Goal: Task Accomplishment & Management: Manage account settings

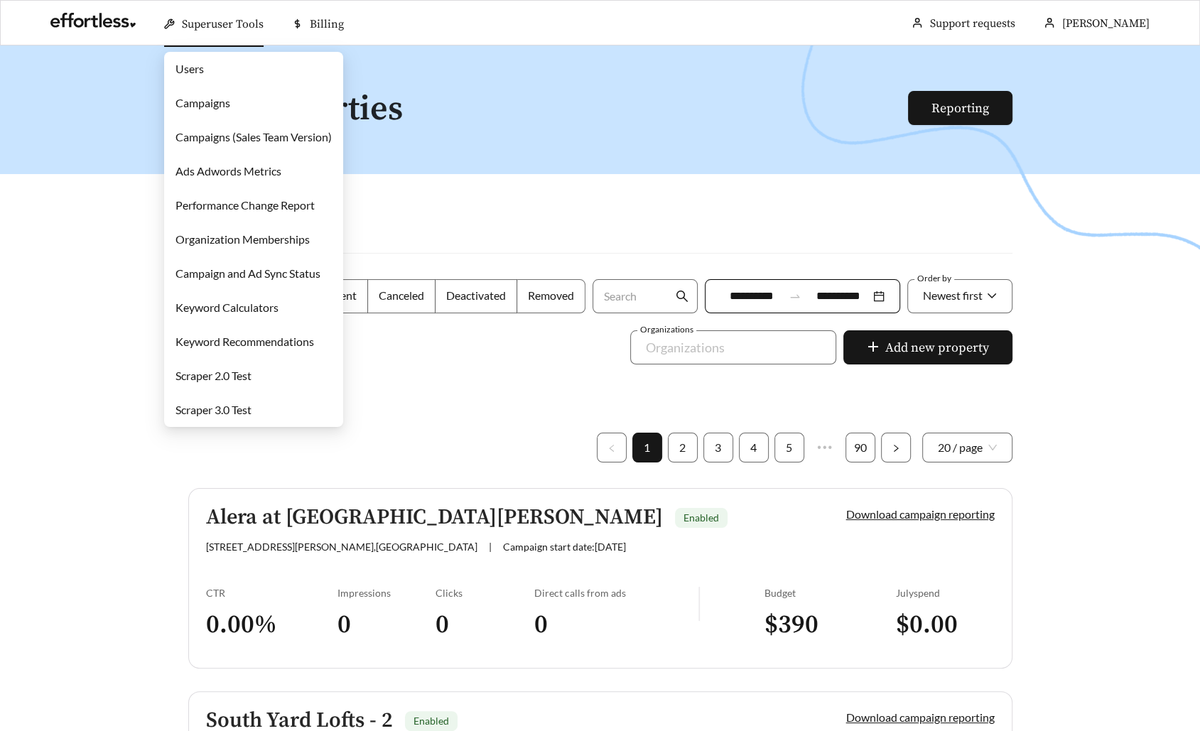
click at [226, 107] on link "Campaigns" at bounding box center [203, 103] width 55 height 14
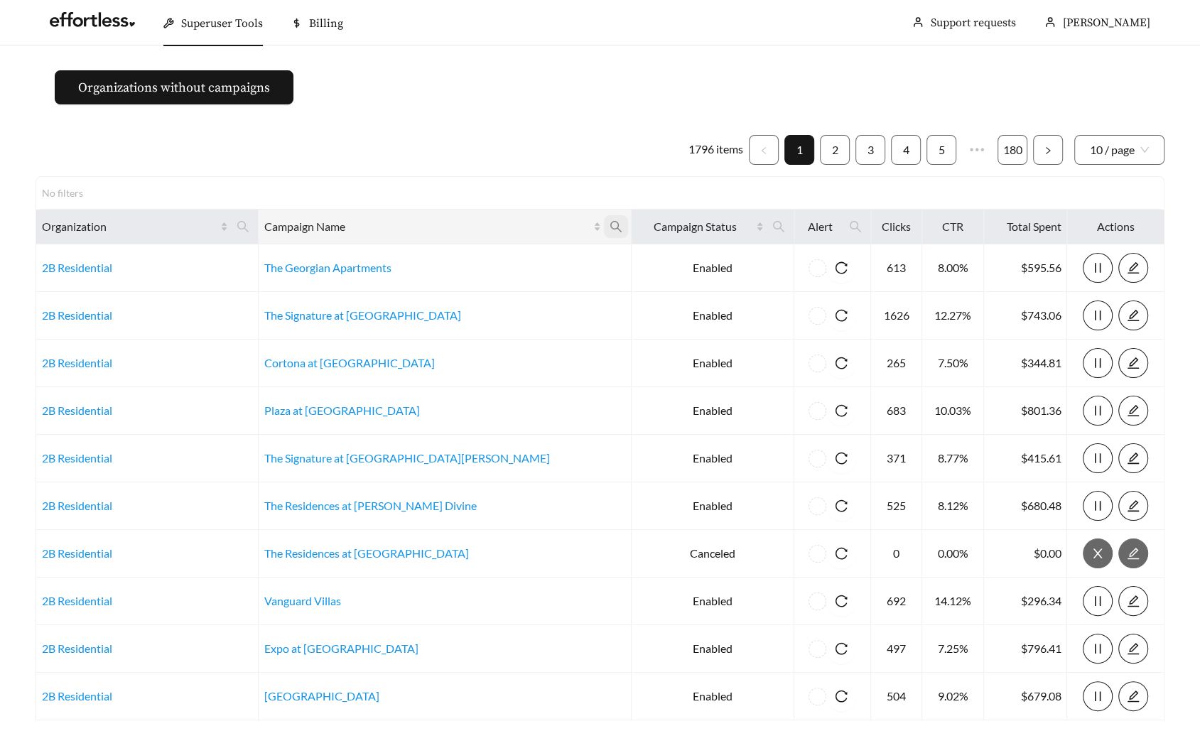
click at [610, 230] on icon "search" at bounding box center [616, 226] width 13 height 13
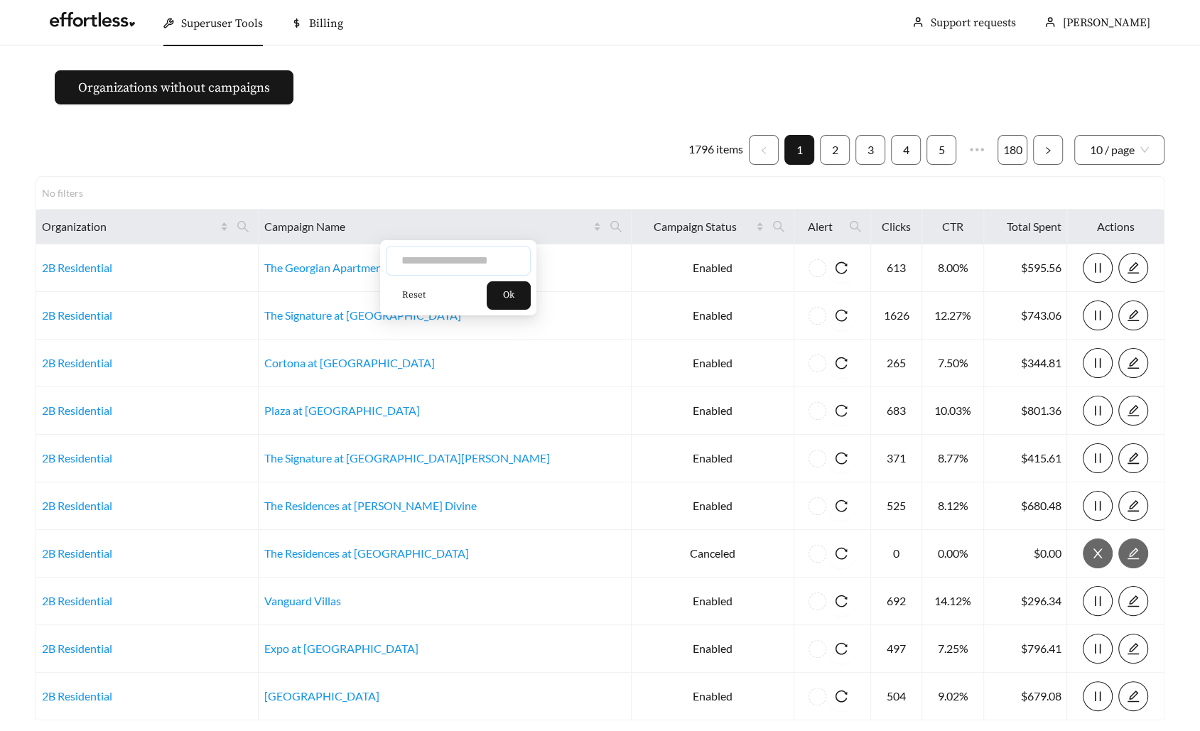
click at [442, 261] on input "text" at bounding box center [458, 261] width 145 height 30
type input "*****"
click at [523, 290] on button "Ok" at bounding box center [509, 295] width 44 height 28
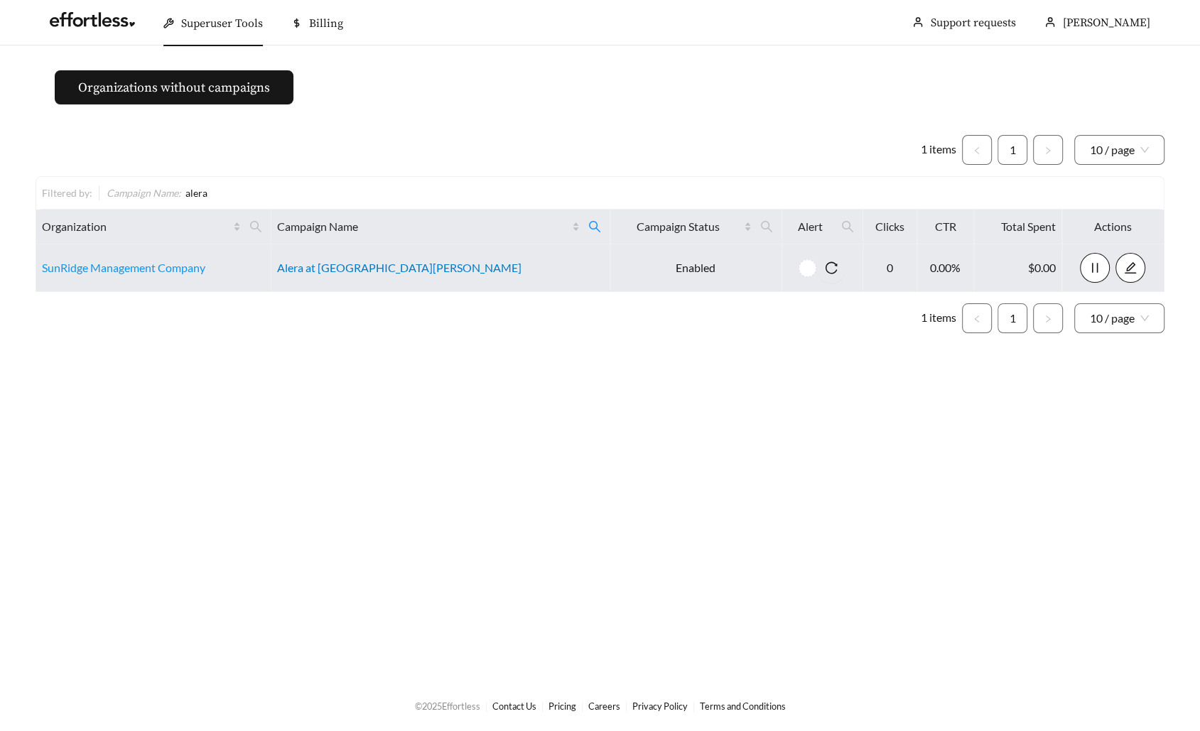
click at [351, 263] on link "Alera at [GEOGRAPHIC_DATA][PERSON_NAME]" at bounding box center [399, 268] width 244 height 14
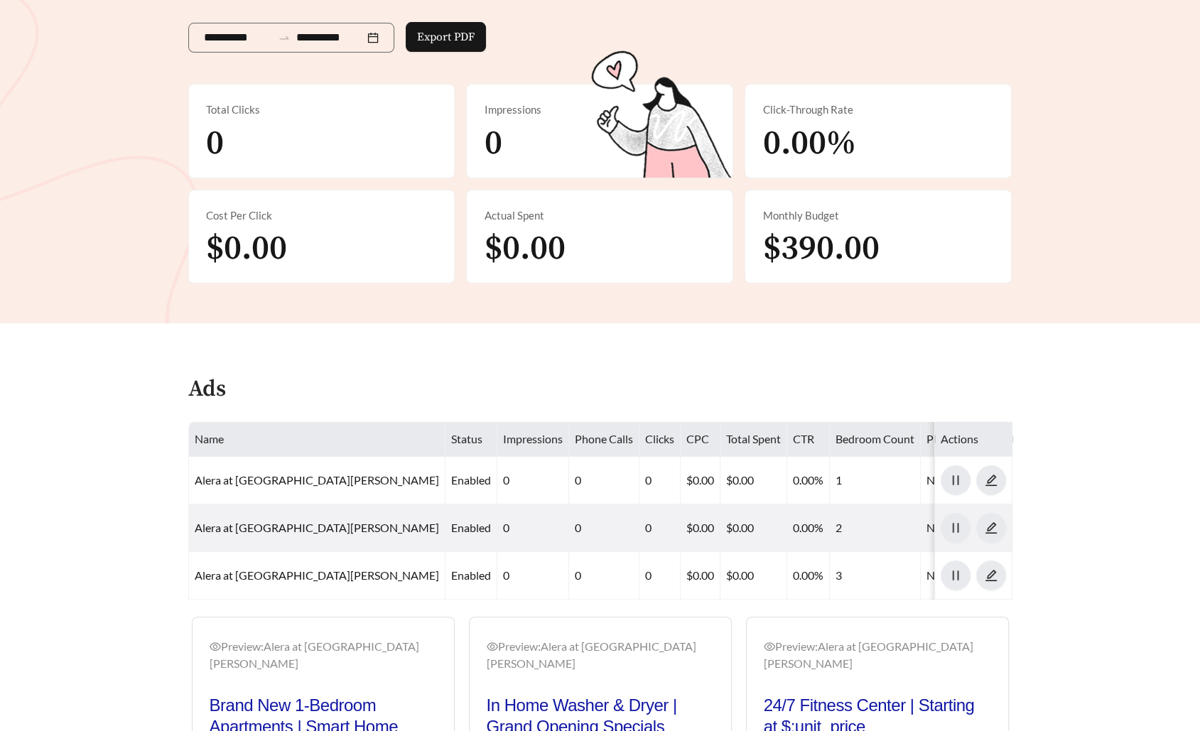
scroll to position [492, 0]
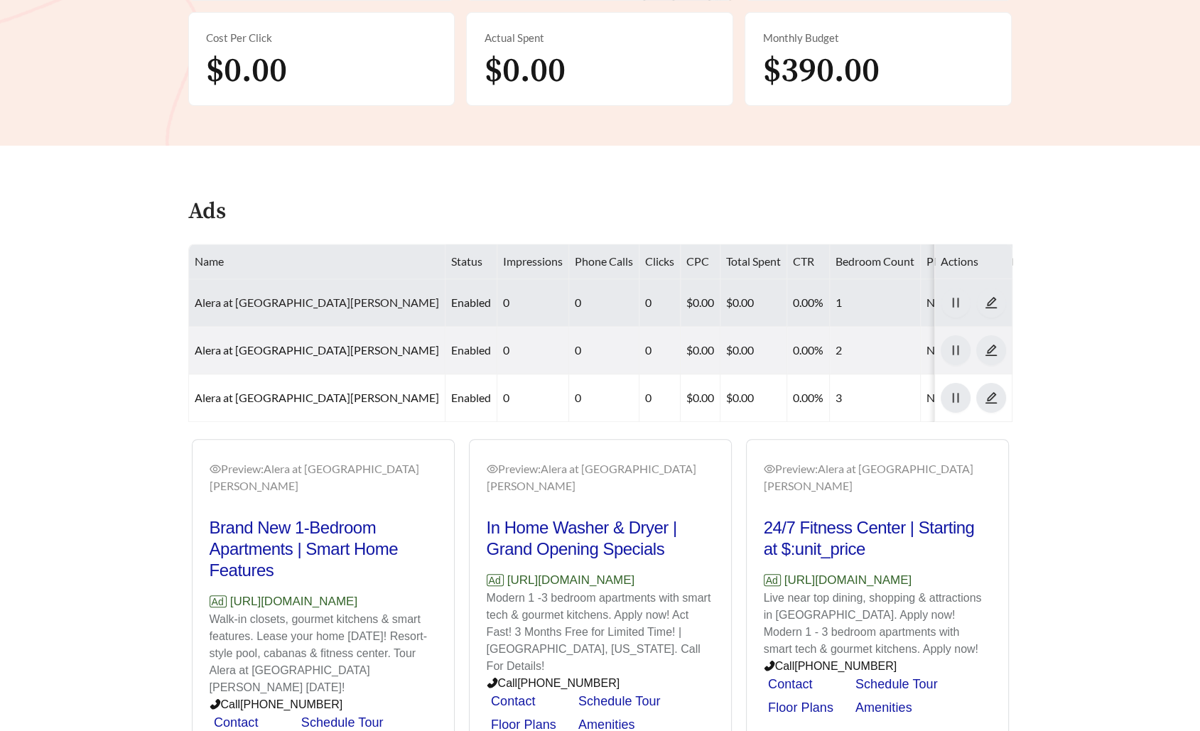
click at [301, 296] on link "Alera at [GEOGRAPHIC_DATA][PERSON_NAME]" at bounding box center [317, 303] width 244 height 14
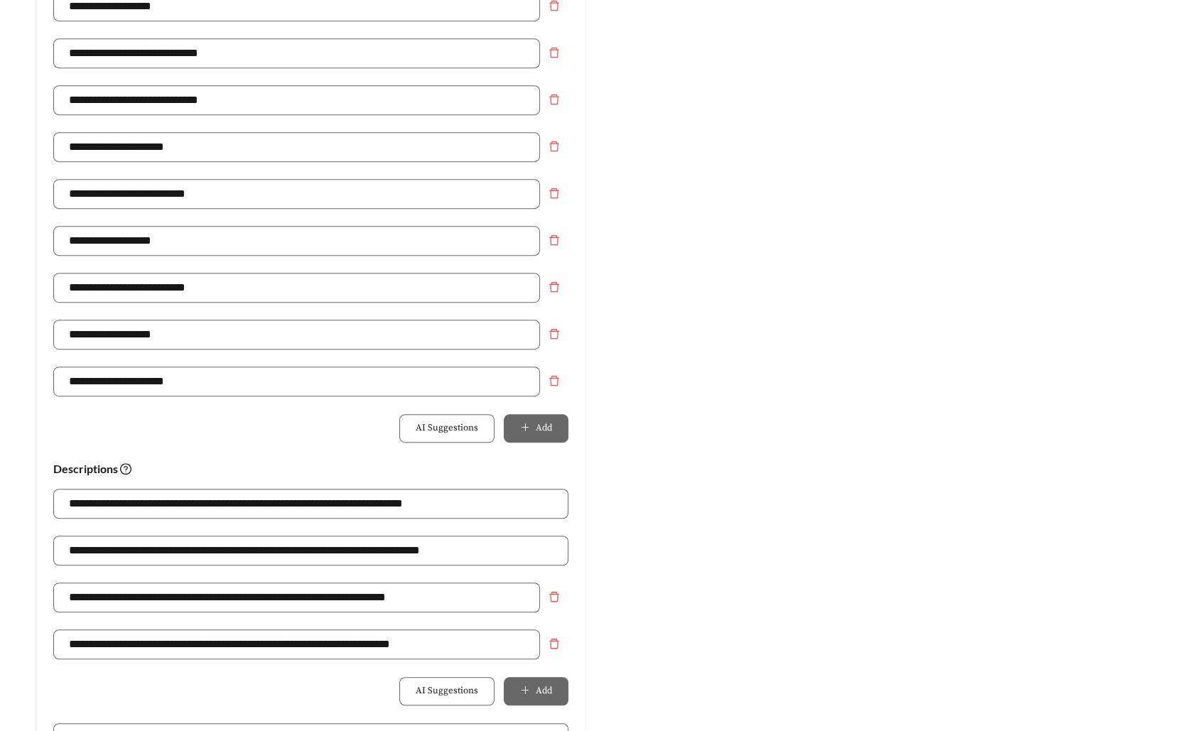
scroll to position [1011, 0]
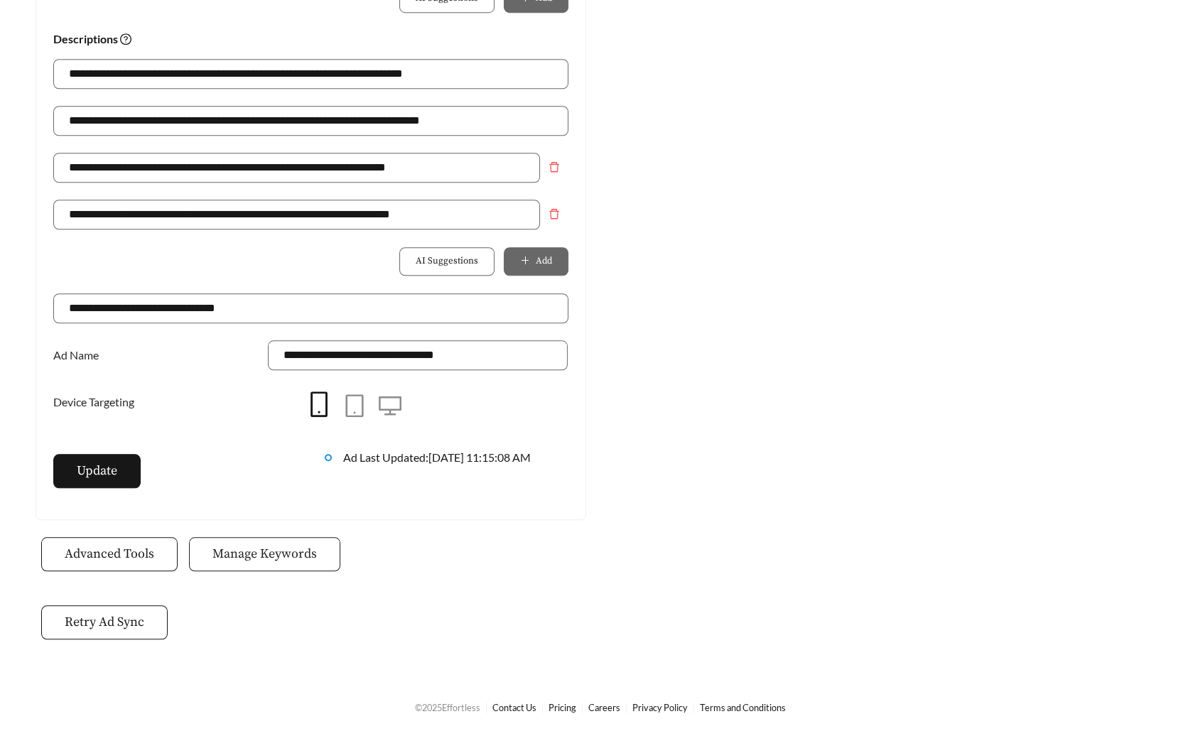
click at [295, 561] on span "Manage Keywords" at bounding box center [264, 553] width 104 height 19
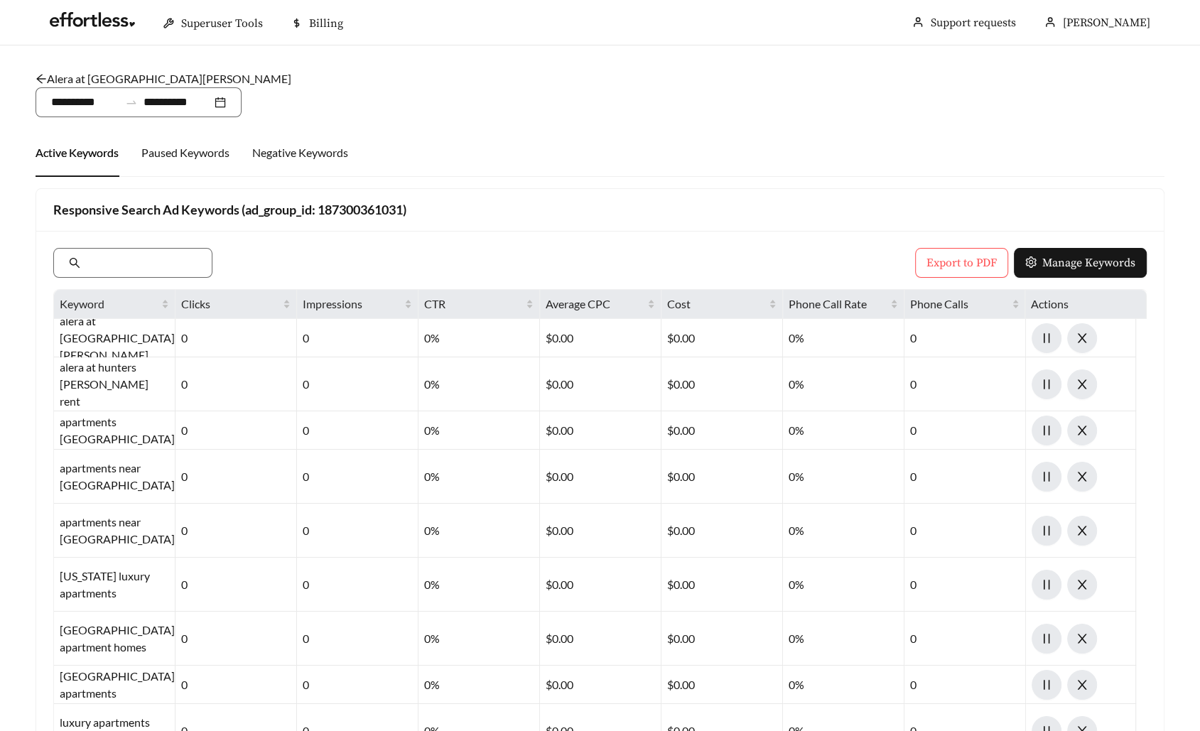
click at [124, 74] on link "Alera at Hunters Glen - One Bedroom" at bounding box center [164, 79] width 256 height 14
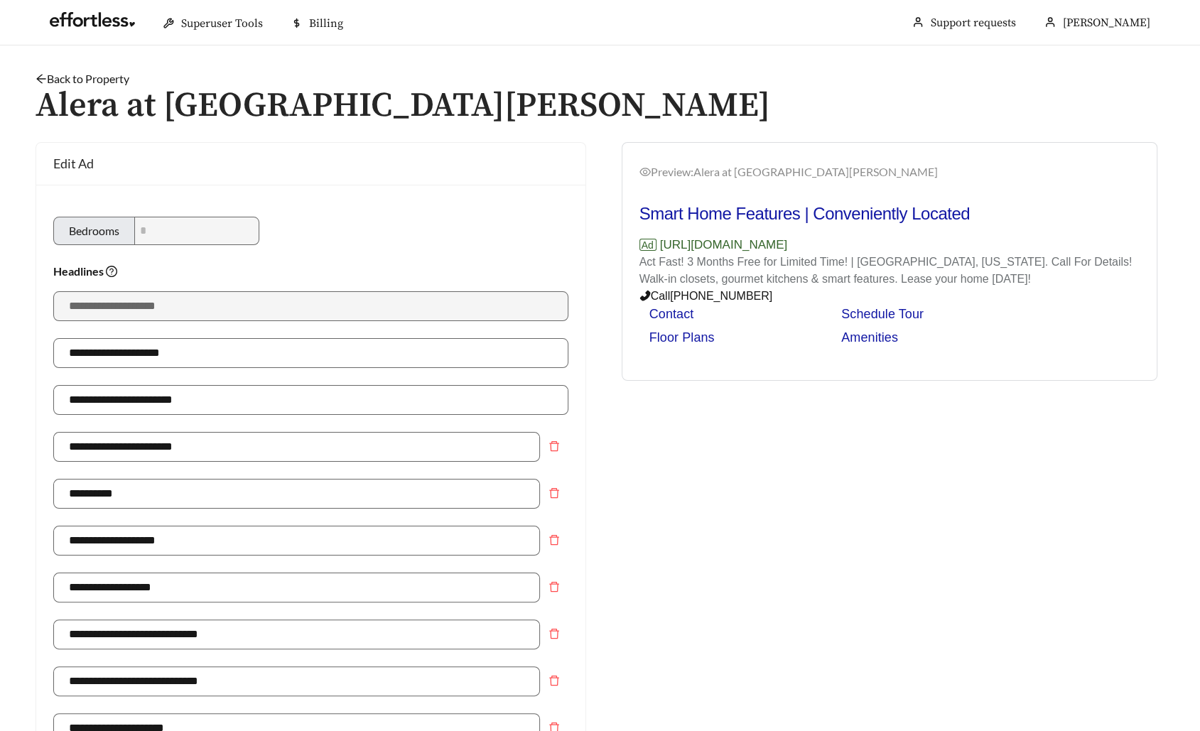
click at [95, 77] on link "Back to Property" at bounding box center [83, 79] width 94 height 14
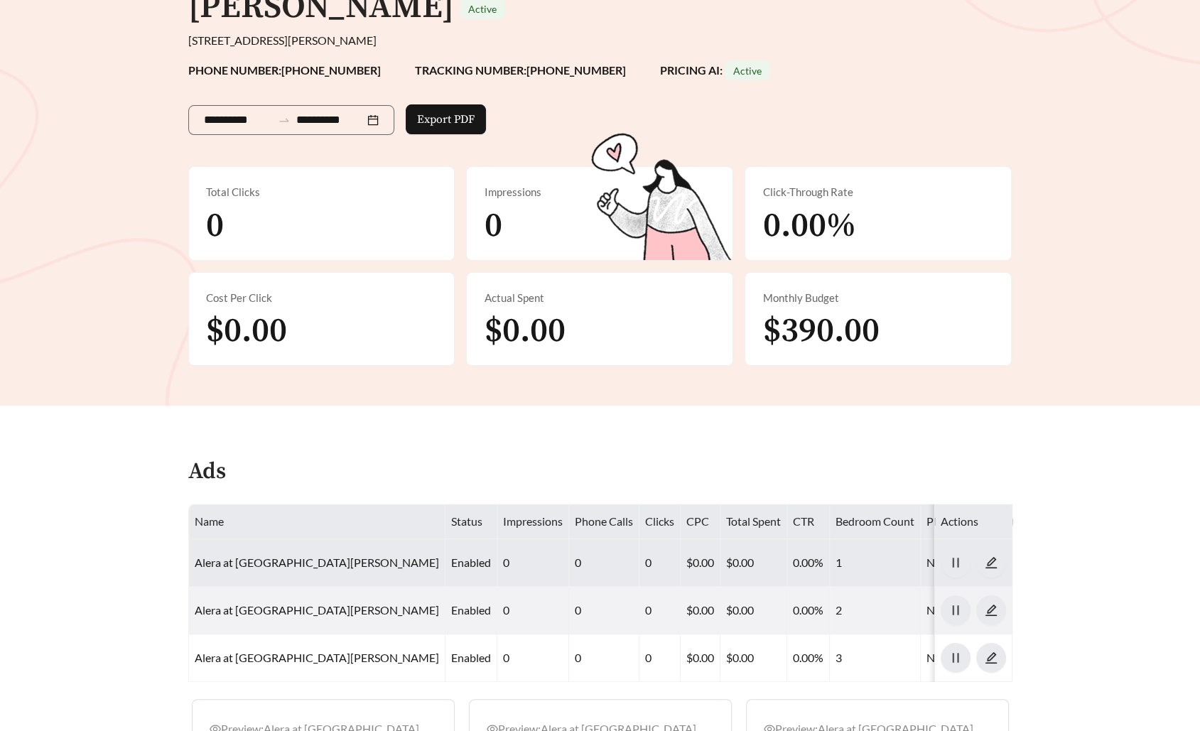
scroll to position [382, 0]
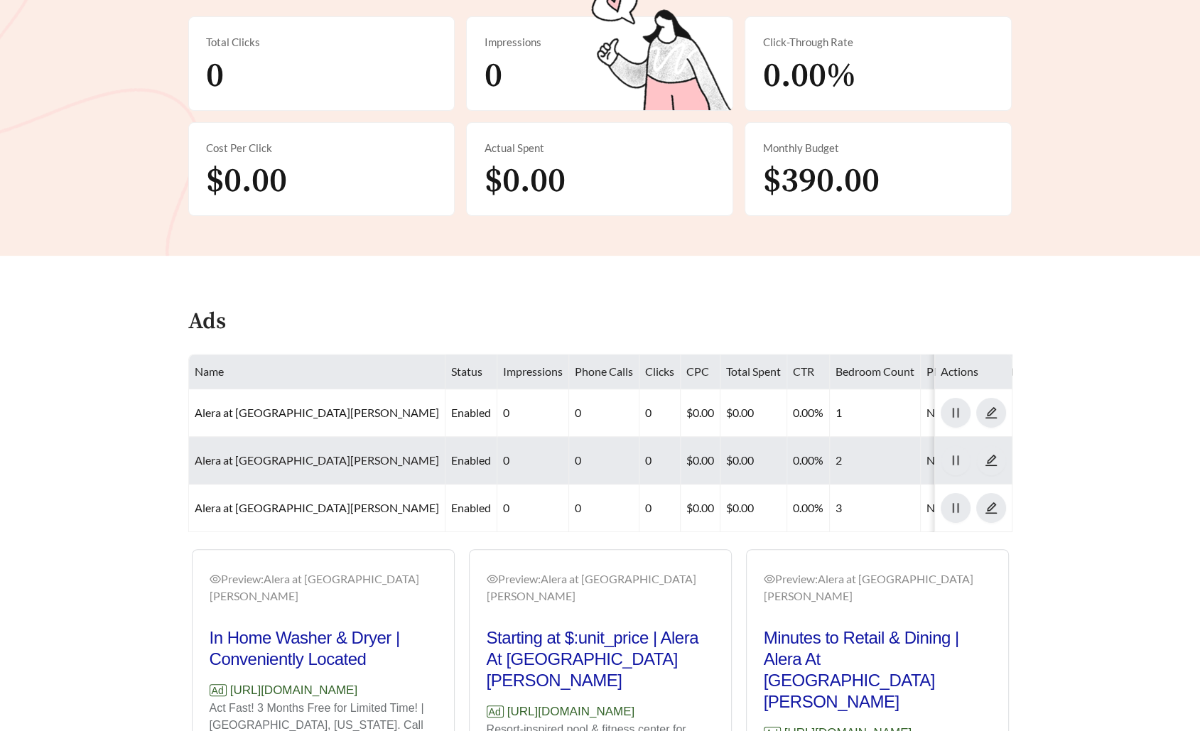
click at [286, 453] on link "Alera at Hunters Glen - Two Bedroom" at bounding box center [317, 460] width 244 height 14
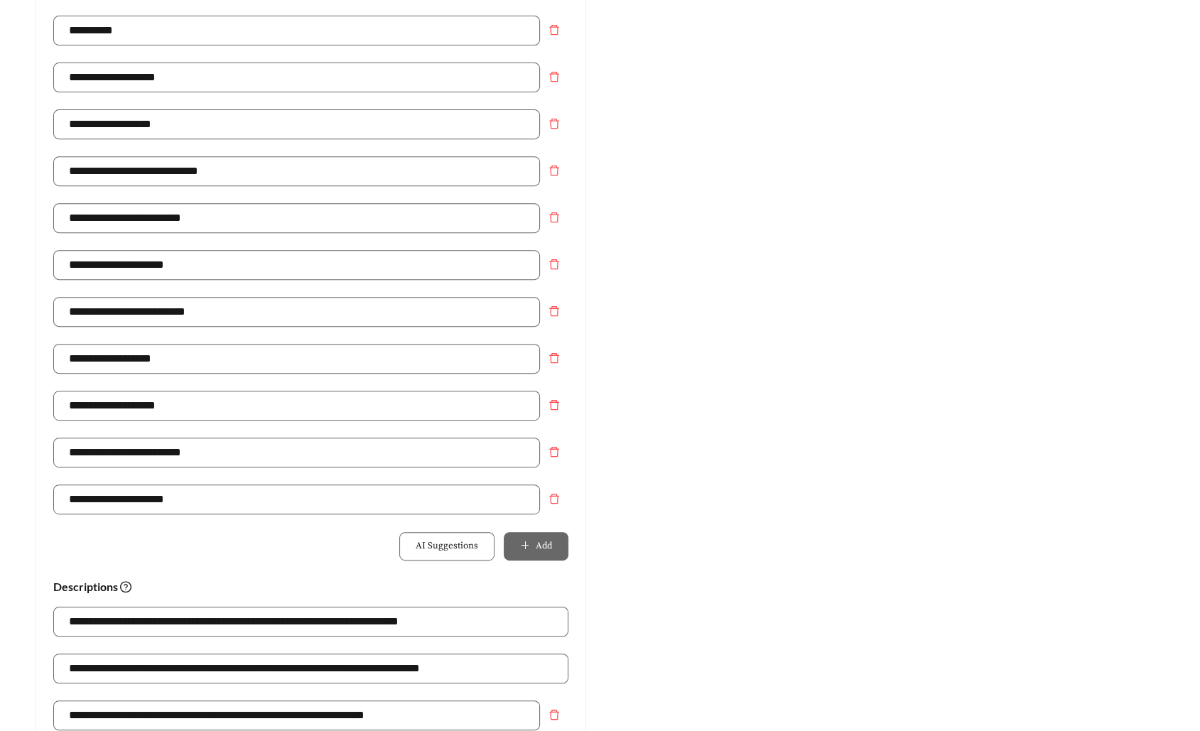
scroll to position [1011, 0]
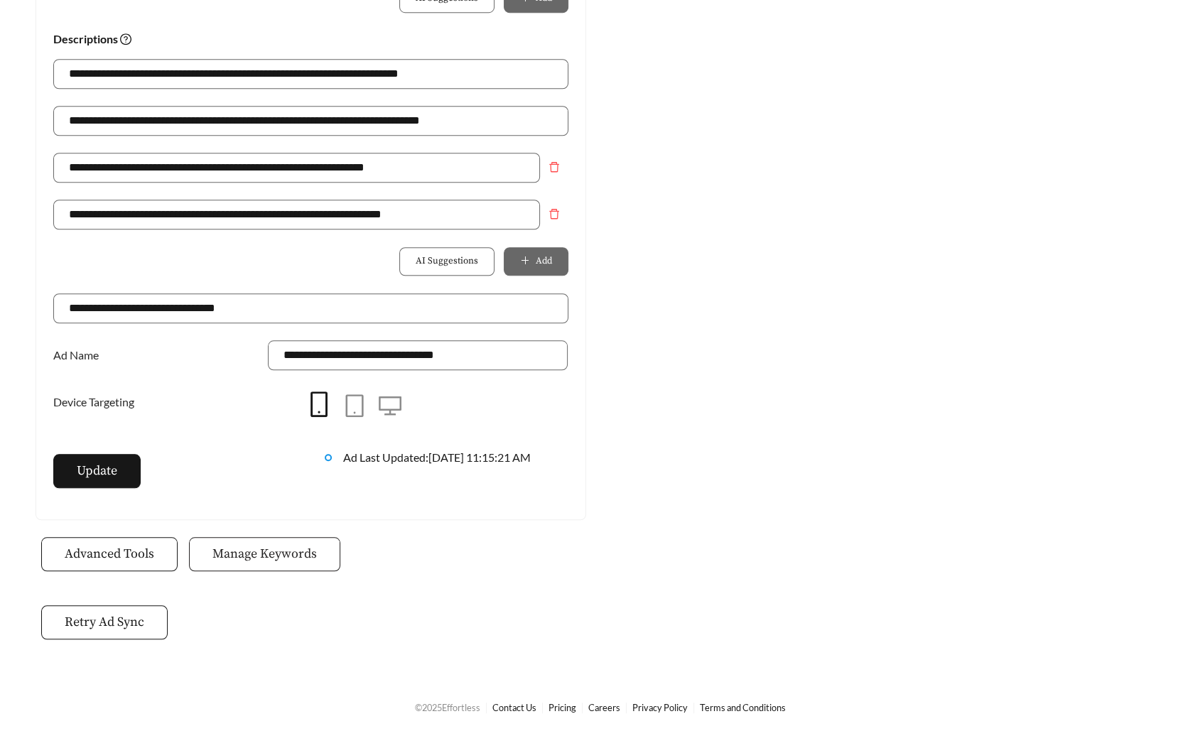
click at [280, 550] on span "Manage Keywords" at bounding box center [264, 553] width 104 height 19
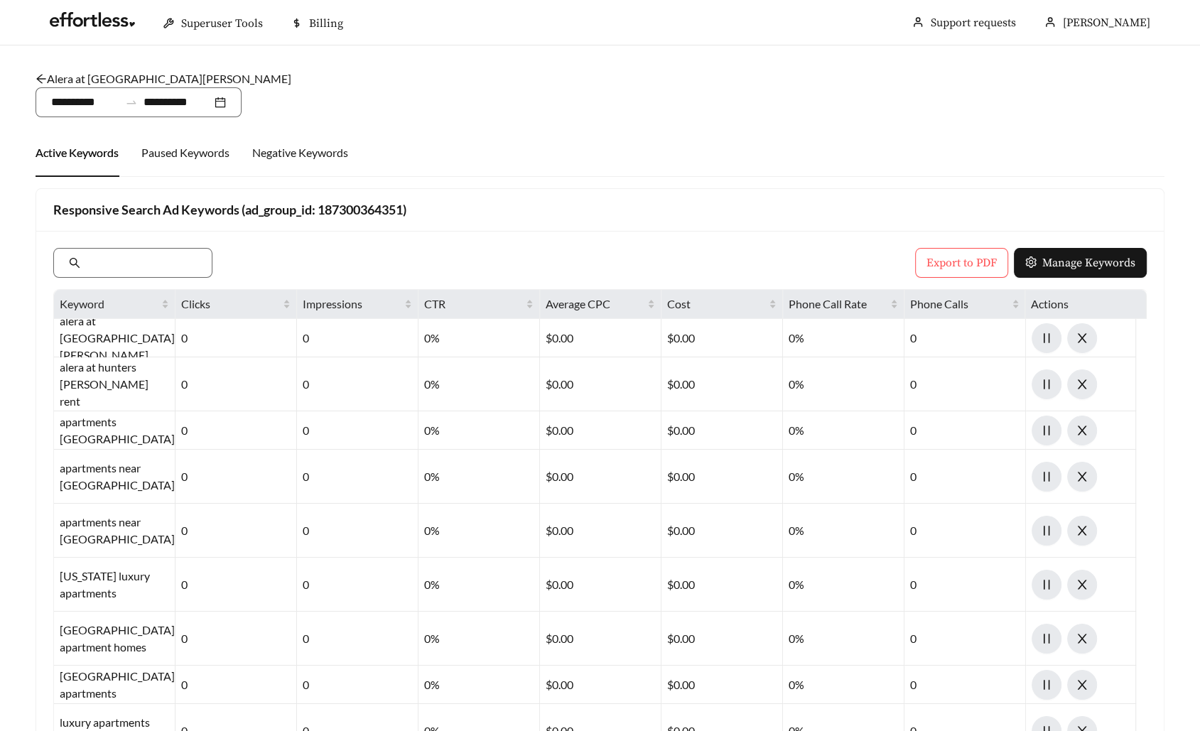
click at [136, 70] on div "Alera at Hunters Glen - Two Bedroom /" at bounding box center [600, 78] width 1129 height 17
click at [117, 79] on link "Alera at Hunters Glen - Two Bedroom" at bounding box center [164, 79] width 256 height 14
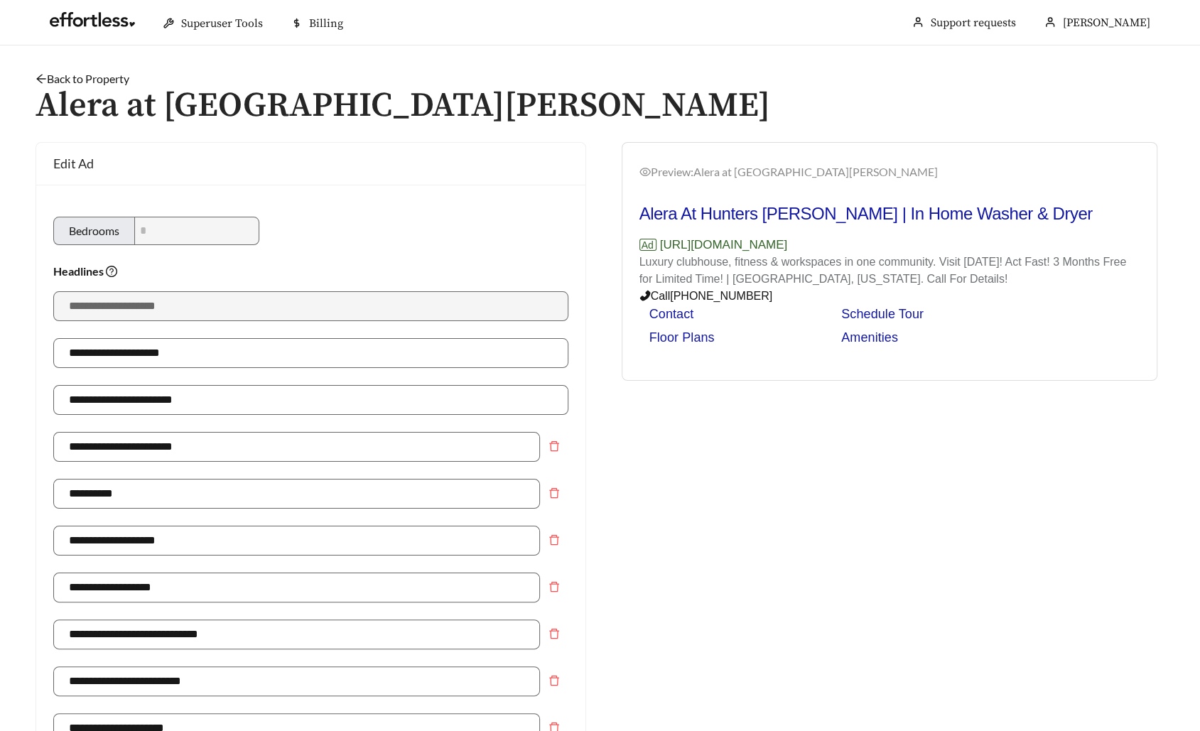
click at [101, 79] on link "Back to Property" at bounding box center [83, 79] width 94 height 14
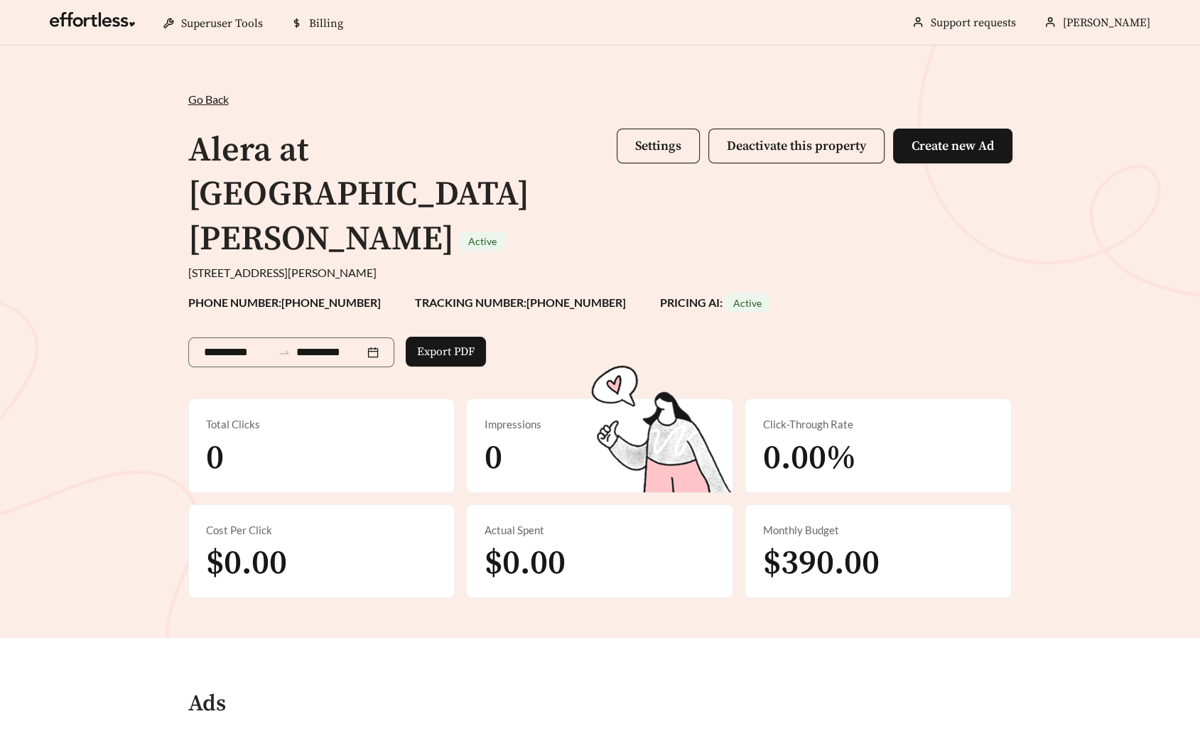
scroll to position [471, 0]
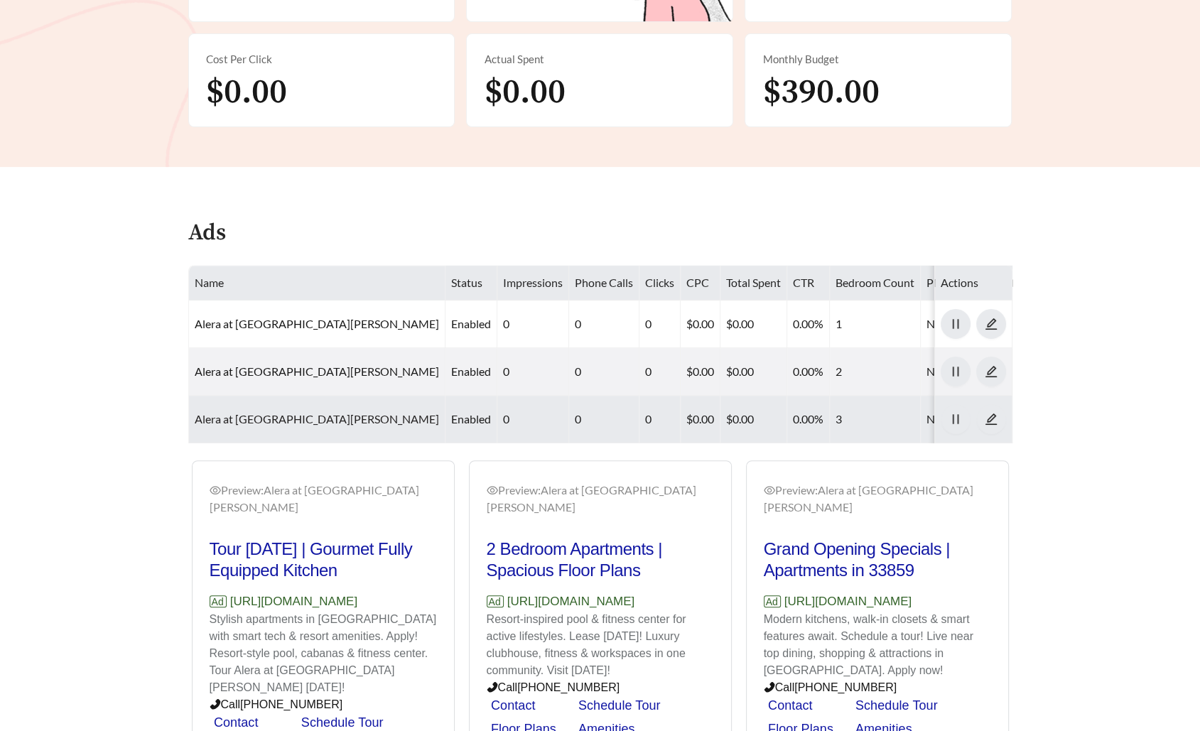
click at [318, 412] on link "Alera at Hunters Glen - Three Bedroom" at bounding box center [317, 419] width 244 height 14
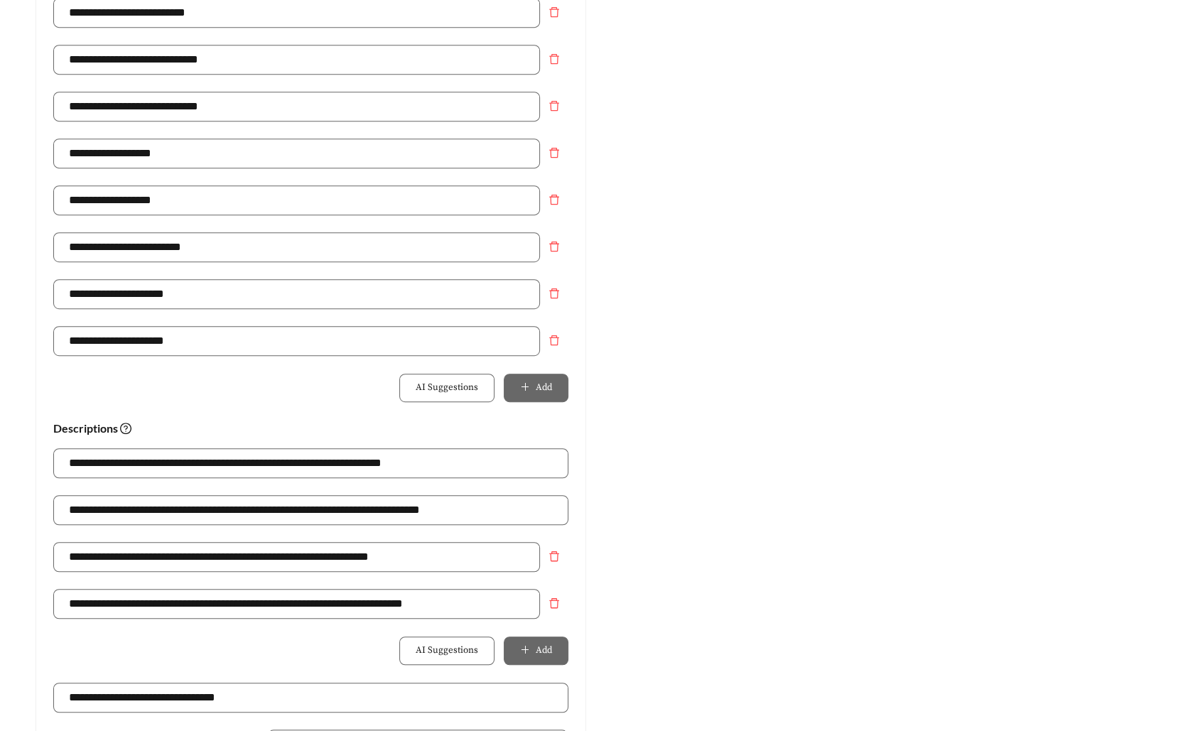
scroll to position [1011, 0]
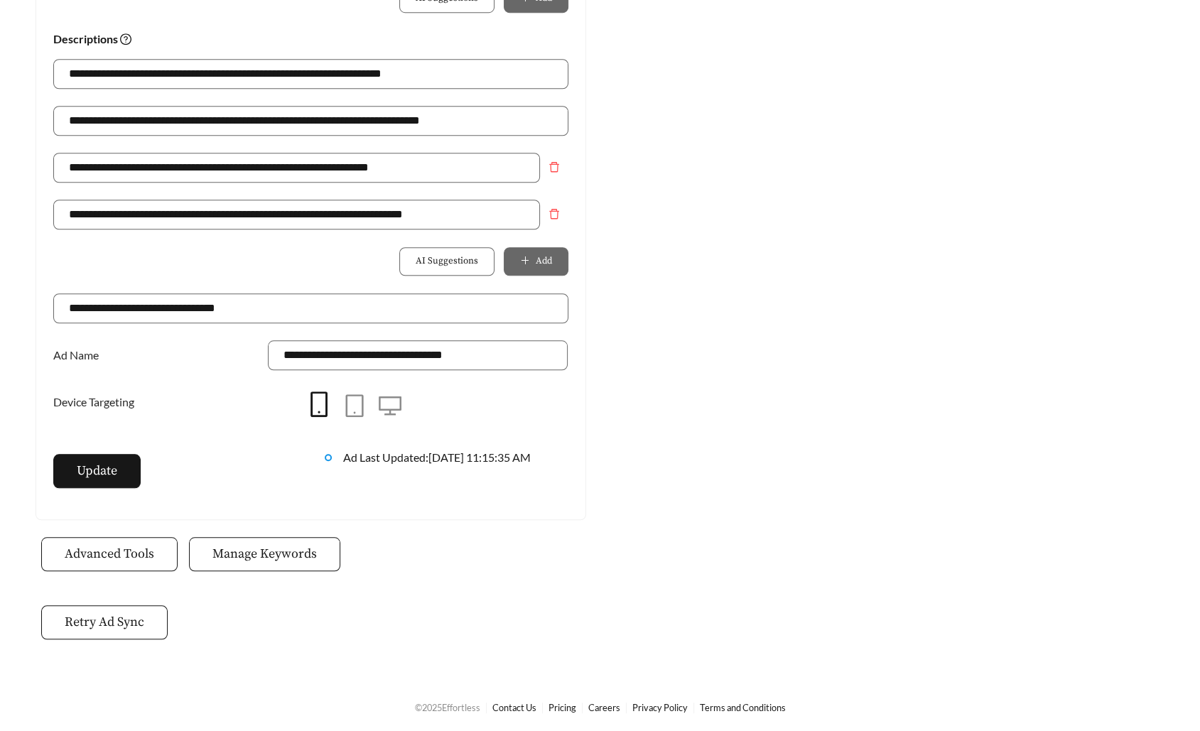
click at [257, 551] on span "Manage Keywords" at bounding box center [264, 553] width 104 height 19
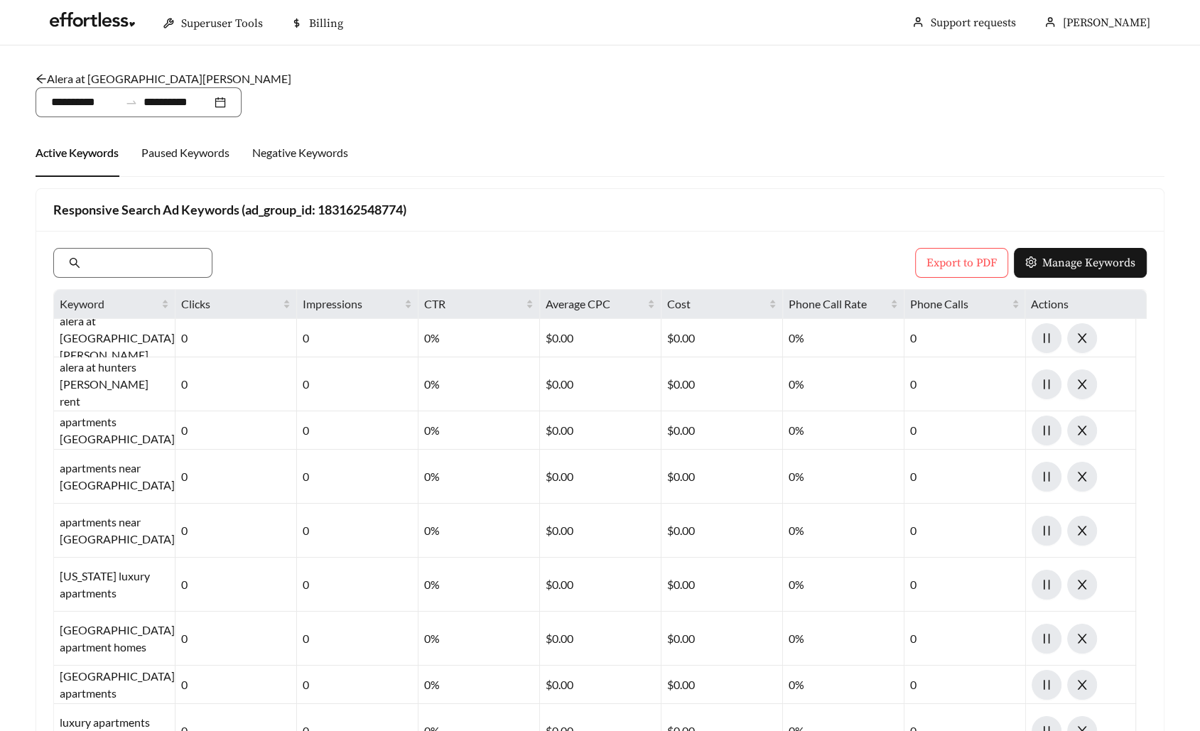
click at [105, 77] on link "Alera at Hunters Glen - Three Bedroom" at bounding box center [164, 79] width 256 height 14
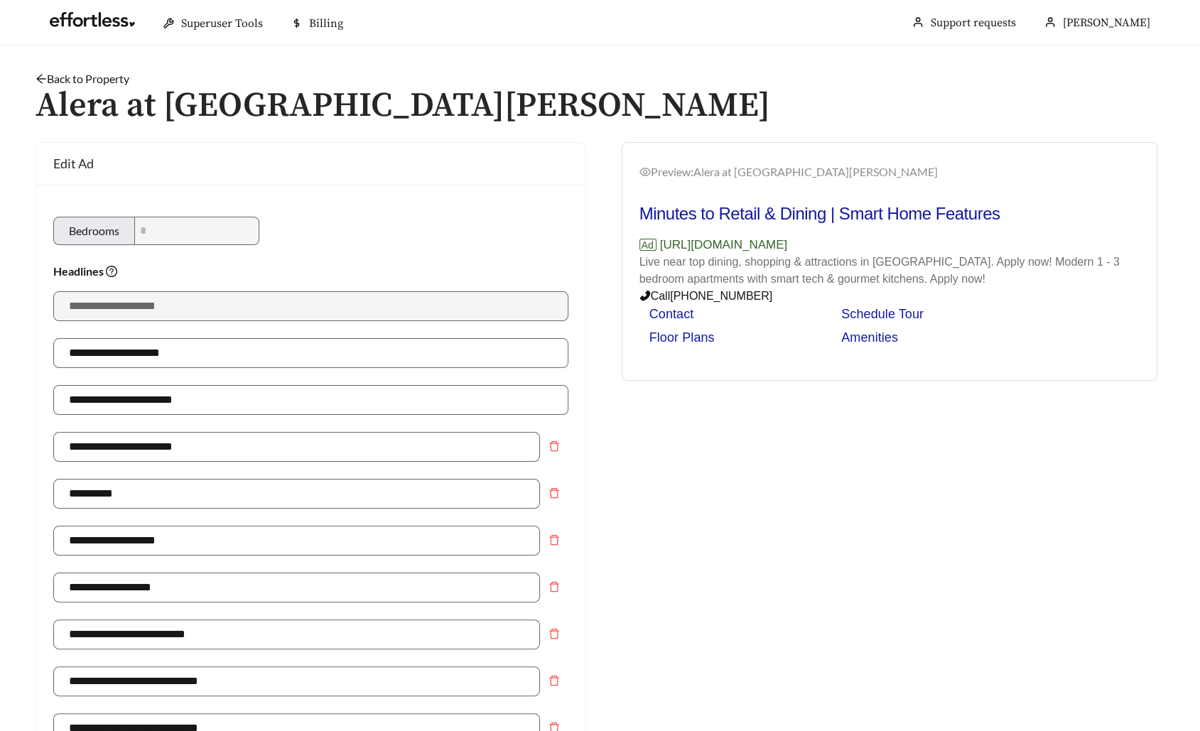
click at [90, 77] on link "Back to Property" at bounding box center [83, 79] width 94 height 14
